Goal: Task Accomplishment & Management: Manage account settings

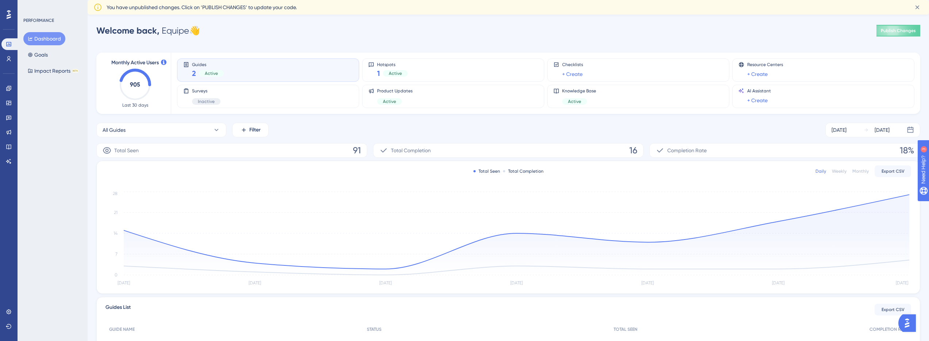
click at [914, 326] on img "Open AI Assistant Launcher" at bounding box center [907, 323] width 13 height 13
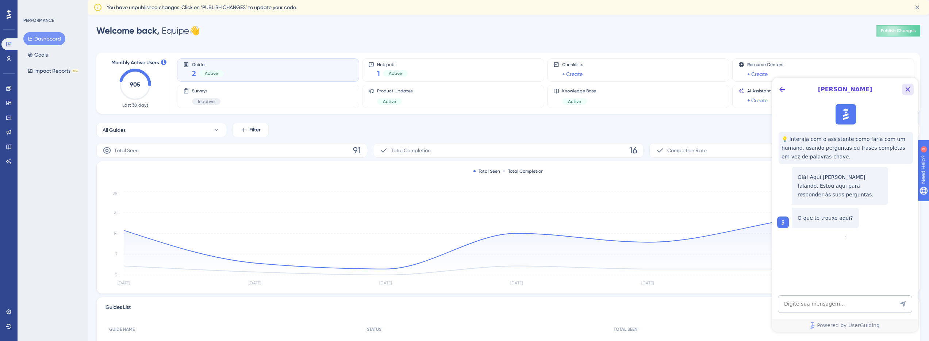
click at [908, 88] on icon "Close Button" at bounding box center [908, 89] width 5 height 5
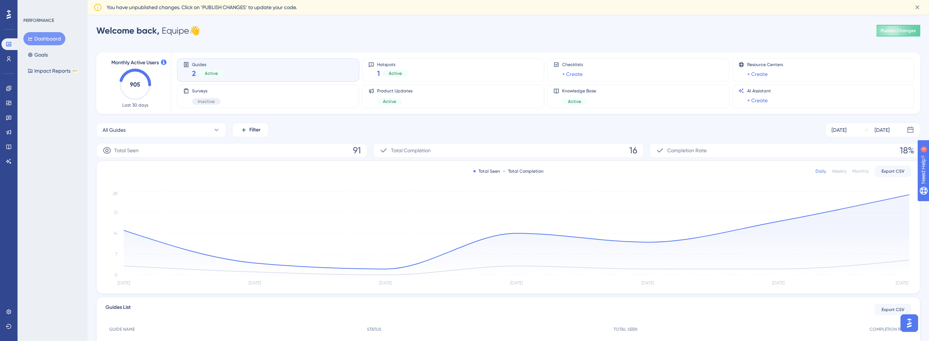
click at [237, 70] on div "Guides 2 Active" at bounding box center [268, 70] width 170 height 17
click at [197, 72] on div "2 Active" at bounding box center [208, 73] width 32 height 10
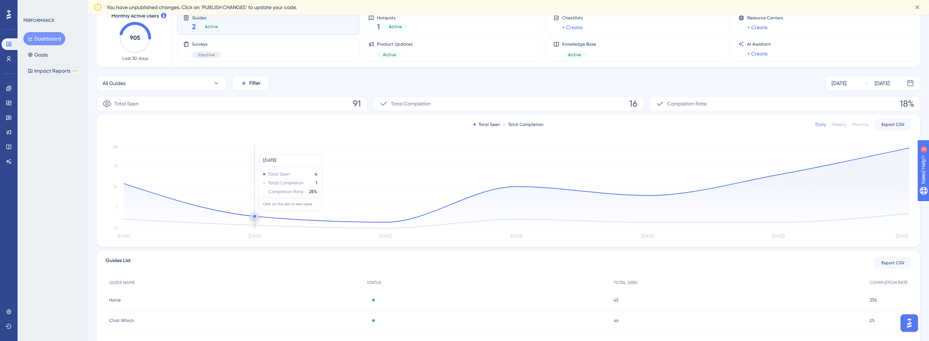
scroll to position [84, 0]
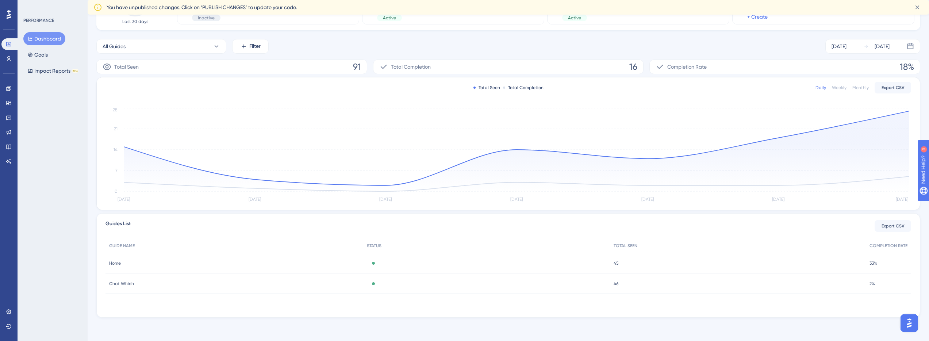
click at [119, 262] on span "Home" at bounding box center [115, 263] width 12 height 6
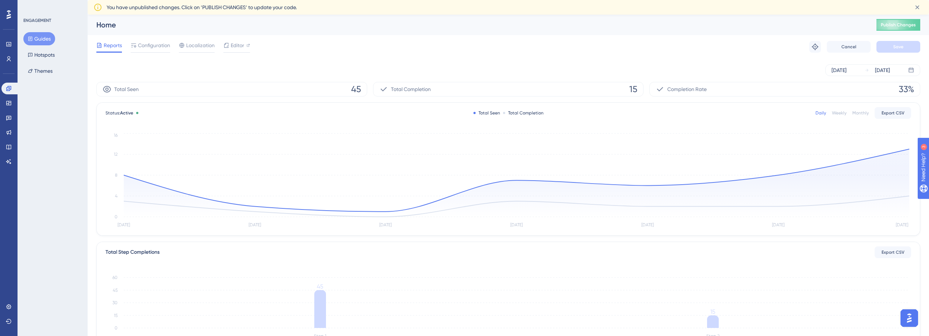
click at [43, 36] on button "Guides" at bounding box center [39, 38] width 32 height 13
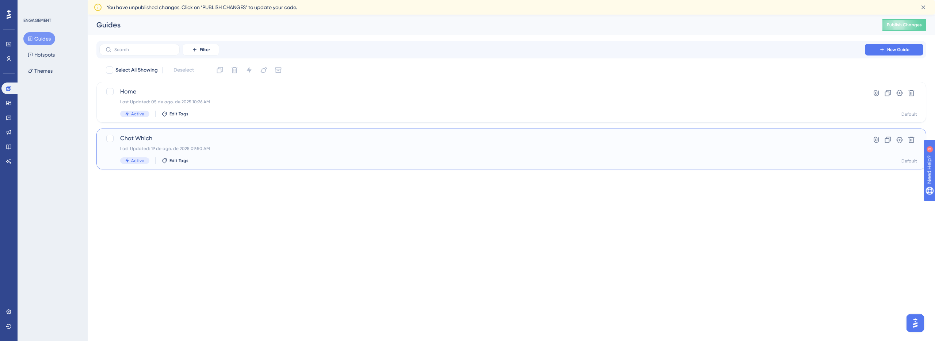
click at [257, 144] on div "Chat Which Last Updated: 19 de ago. de 2025 09:50 AM Active Edit Tags" at bounding box center [482, 149] width 724 height 30
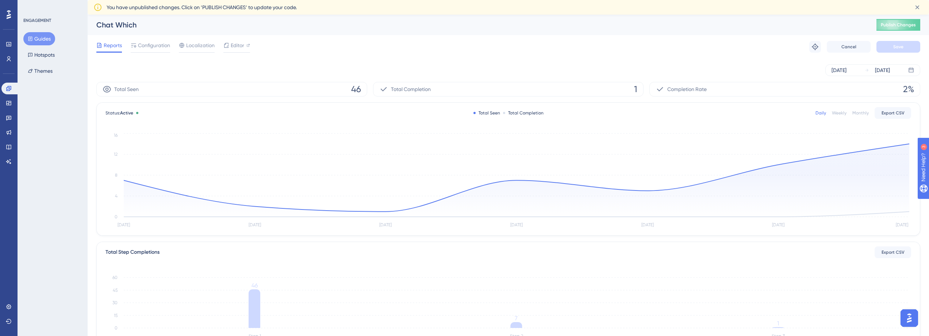
click at [143, 39] on div "Reports Configuration Localization Editor Troubleshoot Cancel Save" at bounding box center [508, 46] width 824 height 23
click at [148, 47] on span "Configuration" at bounding box center [154, 45] width 32 height 9
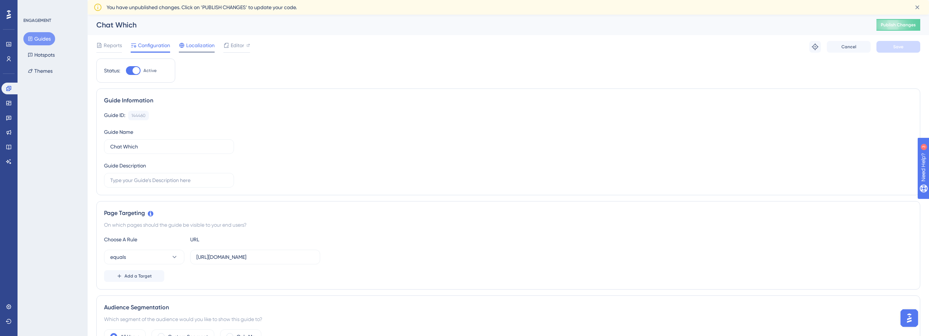
click at [202, 45] on span "Localization" at bounding box center [200, 45] width 28 height 9
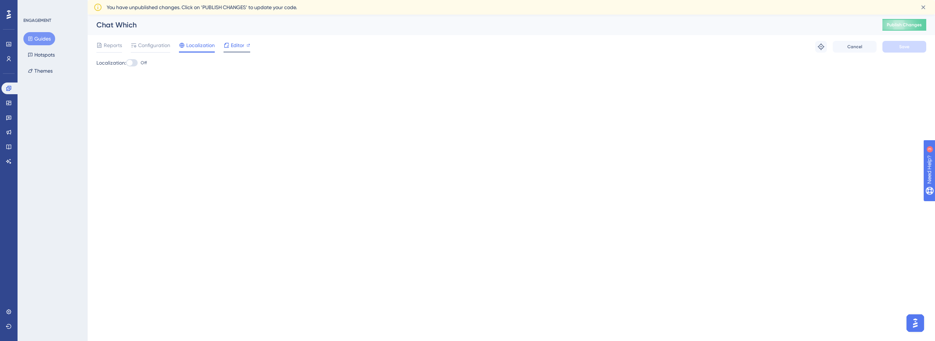
click at [227, 47] on icon at bounding box center [226, 45] width 5 height 5
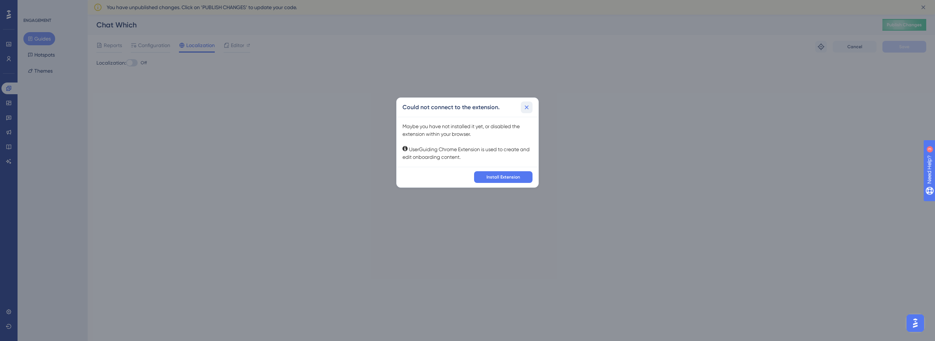
click at [530, 104] on button at bounding box center [527, 107] width 12 height 12
